Goal: Task Accomplishment & Management: Manage account settings

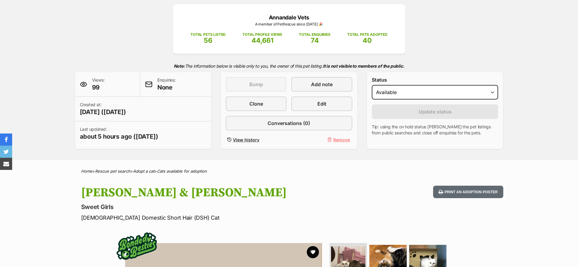
scroll to position [77, 0]
click at [339, 141] on span "Remove" at bounding box center [341, 140] width 17 height 6
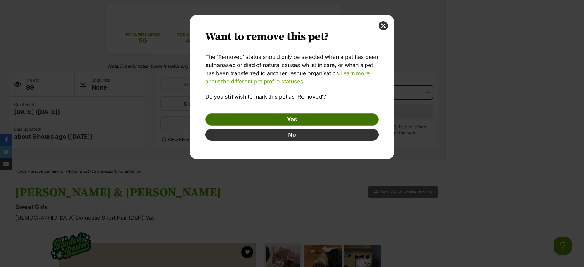
scroll to position [0, 0]
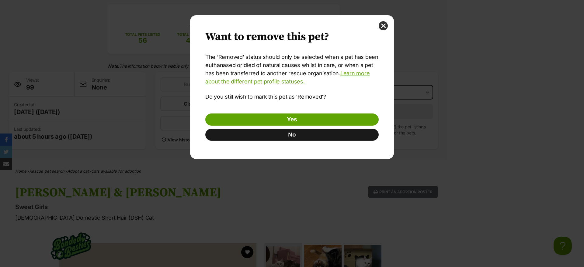
click at [325, 138] on button "No" at bounding box center [291, 135] width 173 height 12
click at [381, 25] on button "close" at bounding box center [382, 25] width 9 height 9
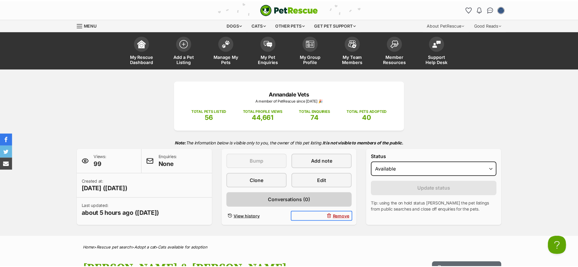
scroll to position [77, 0]
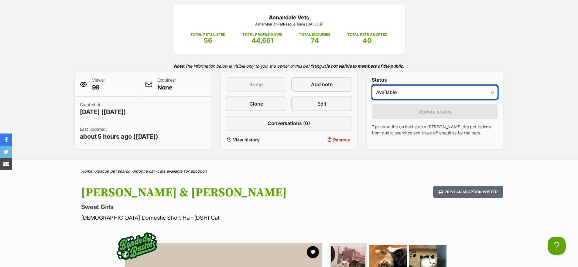
click at [443, 91] on select "Draft Available On hold Adopted" at bounding box center [435, 92] width 127 height 15
select select "rehomed"
click at [372, 85] on select "Draft Available On hold Adopted" at bounding box center [435, 92] width 127 height 15
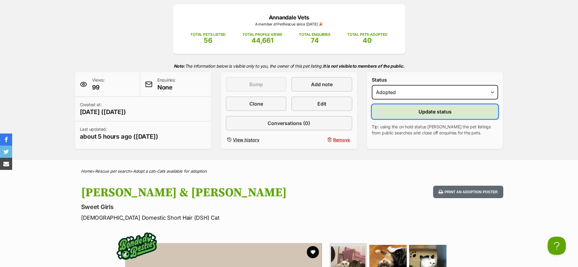
click at [426, 112] on span "Update status" at bounding box center [435, 111] width 33 height 7
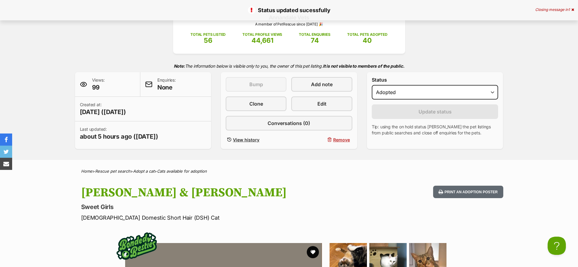
scroll to position [0, 0]
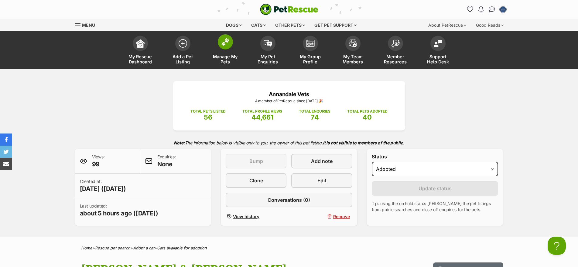
click at [232, 44] on span at bounding box center [225, 41] width 15 height 15
